Goal: Check status: Check status

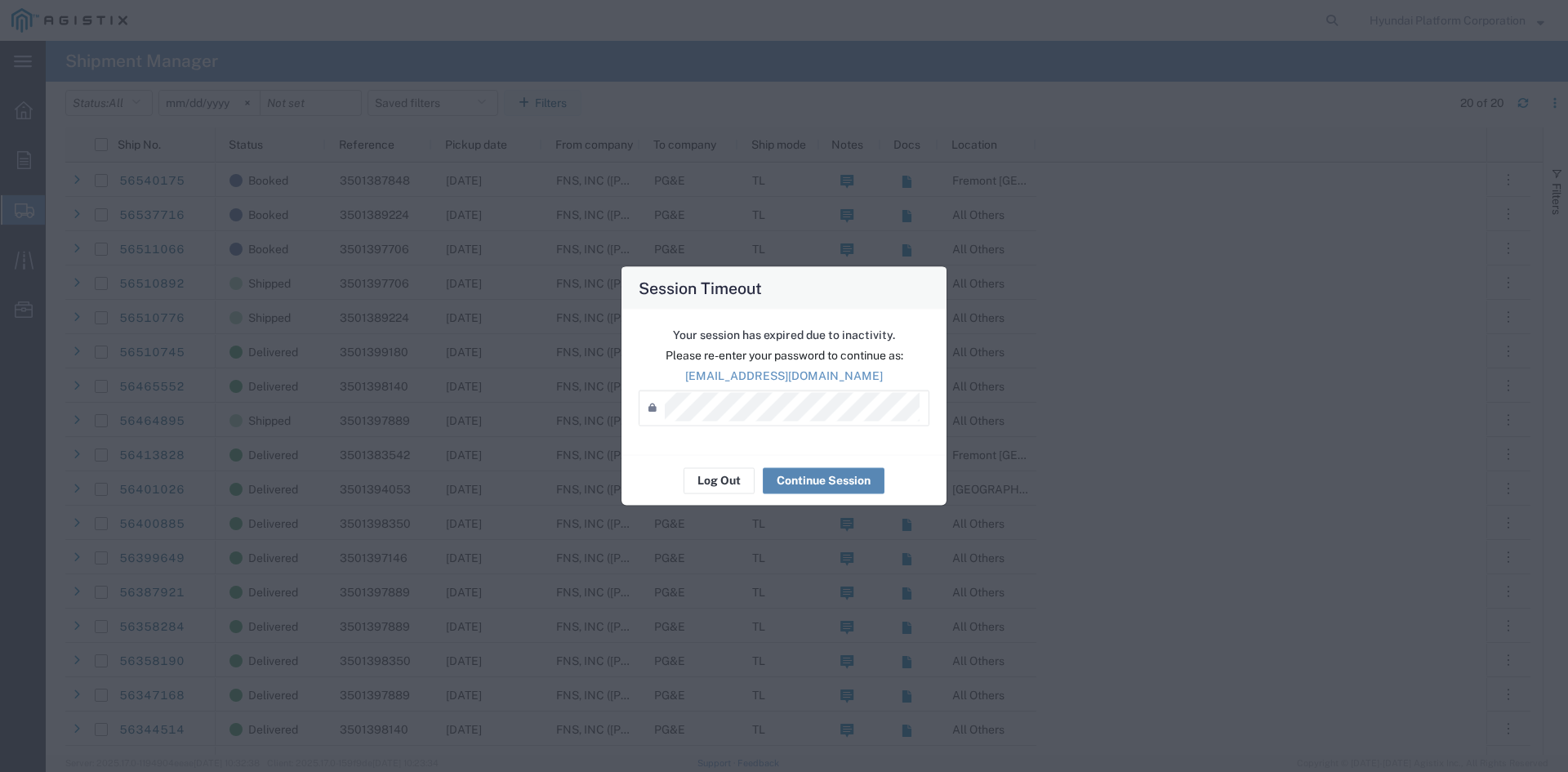
click at [816, 471] on button "Continue Session" at bounding box center [823, 480] width 121 height 26
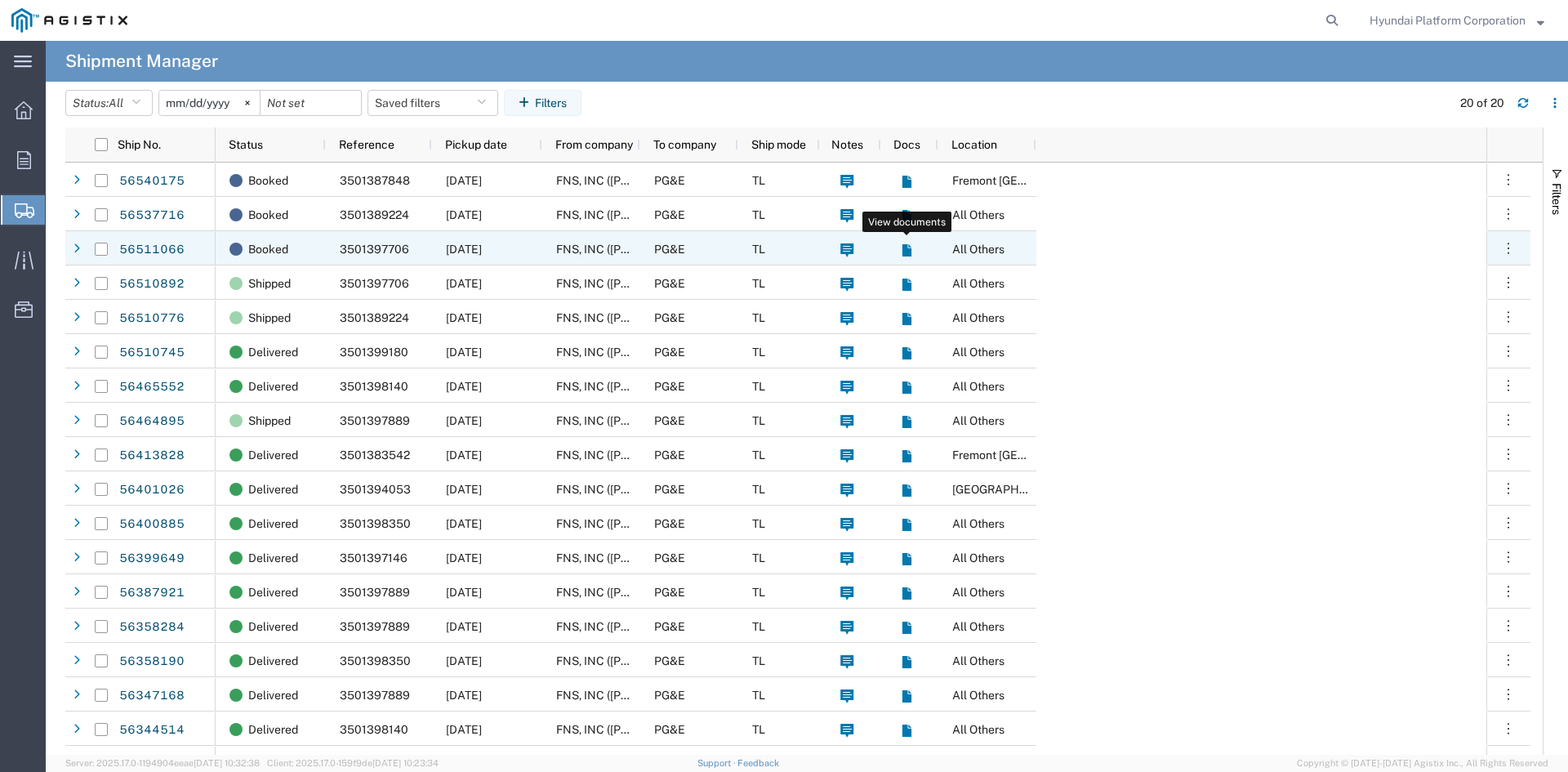
click at [905, 251] on icon at bounding box center [905, 250] width 9 height 12
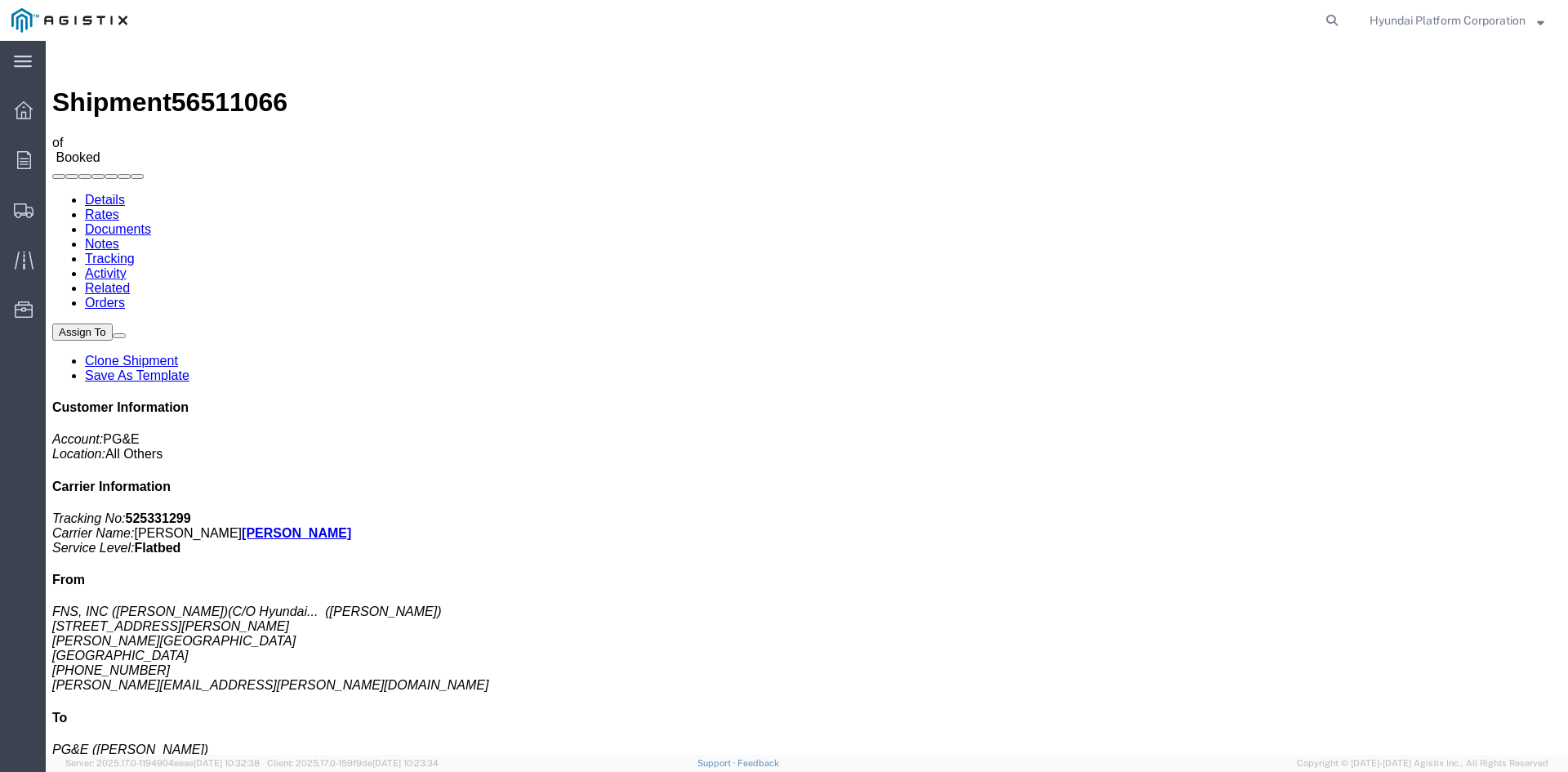
click at [66, 59] on img at bounding box center [62, 57] width 20 height 20
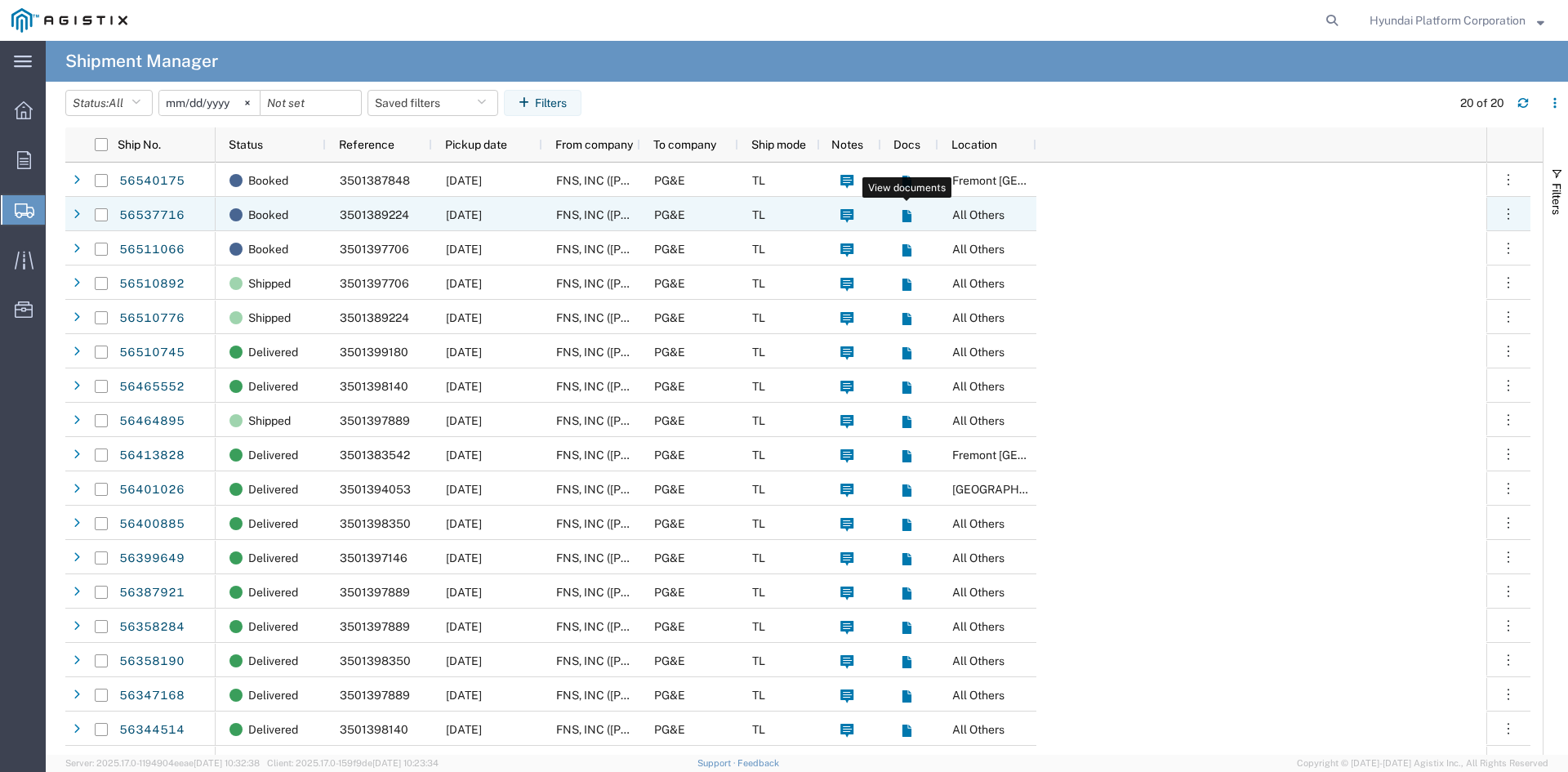
click at [903, 210] on icon at bounding box center [906, 215] width 14 height 14
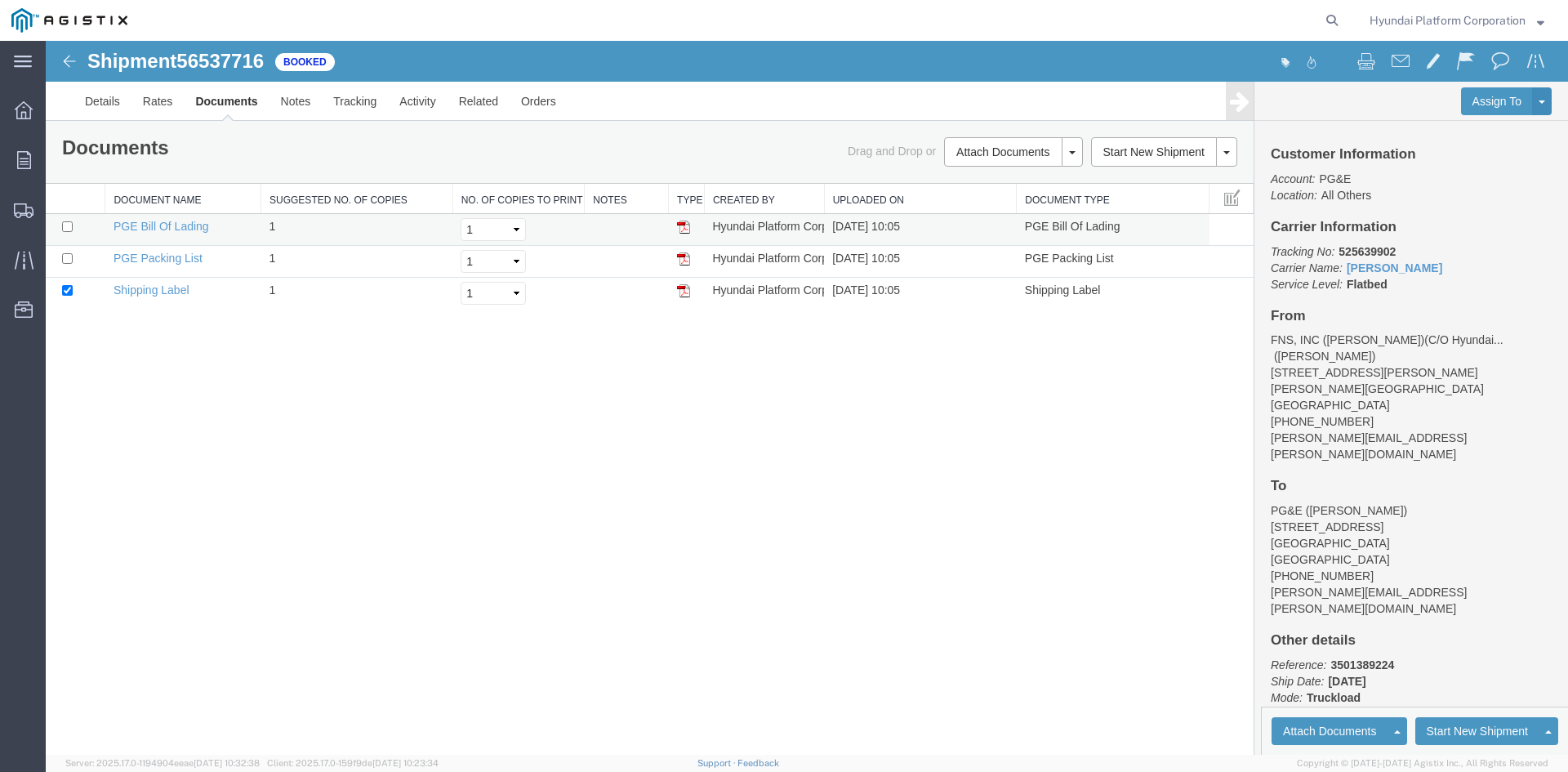
click at [681, 223] on img at bounding box center [683, 227] width 13 height 13
click at [683, 223] on img at bounding box center [683, 227] width 13 height 13
click at [68, 53] on img at bounding box center [70, 62] width 20 height 20
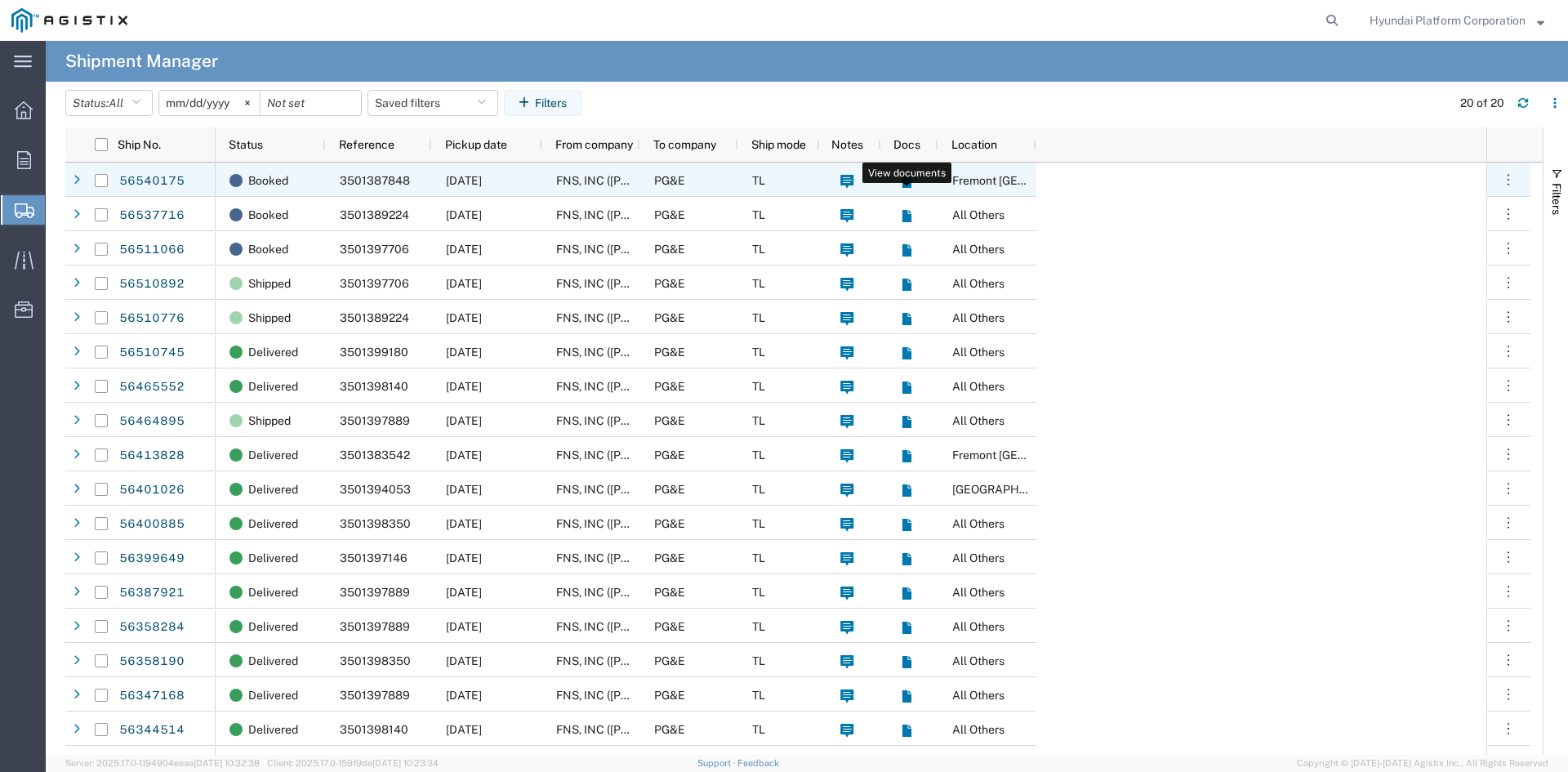
click at [904, 181] on icon at bounding box center [905, 181] width 9 height 12
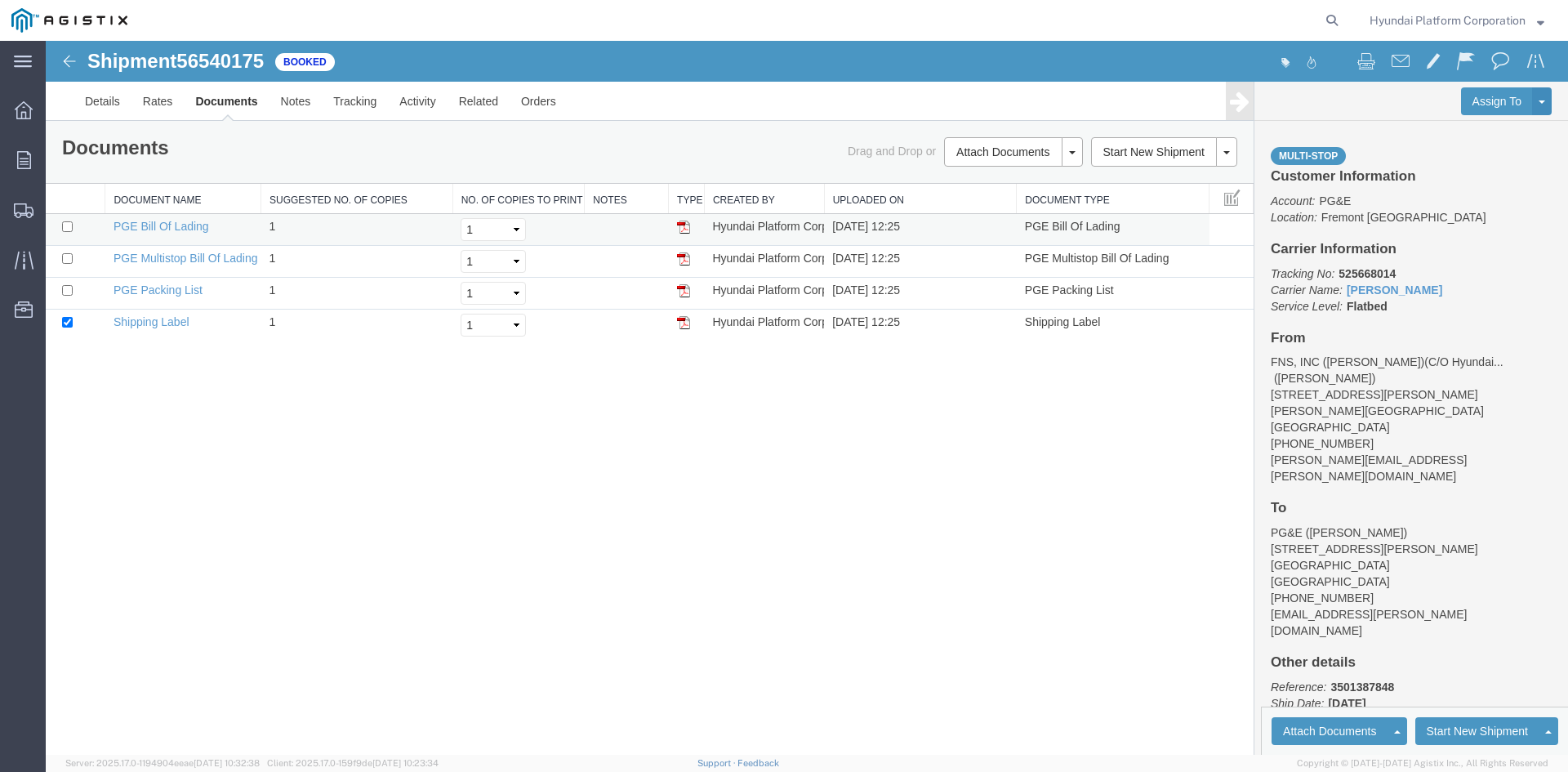
click at [678, 225] on img at bounding box center [683, 227] width 13 height 13
drag, startPoint x: 683, startPoint y: 262, endPoint x: 758, endPoint y: 237, distance: 79.1
click at [683, 262] on img at bounding box center [683, 259] width 13 height 13
